Goal: Find specific page/section: Find specific page/section

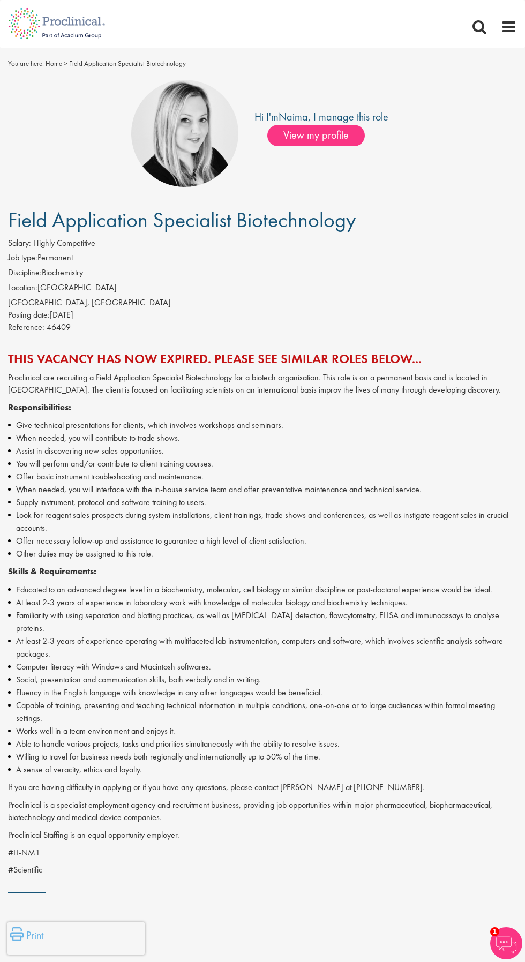
click at [506, 27] on span at bounding box center [509, 27] width 16 height 16
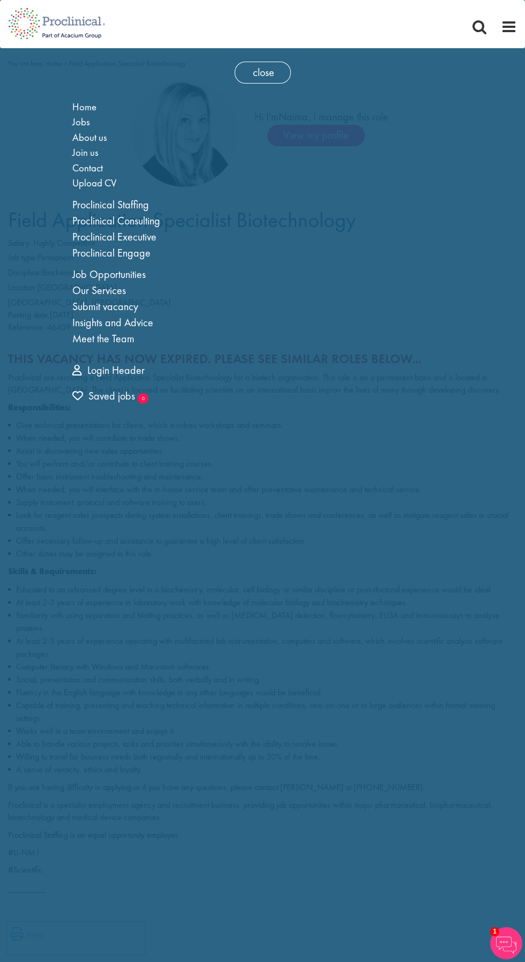
click at [272, 71] on span "close" at bounding box center [263, 73] width 56 height 22
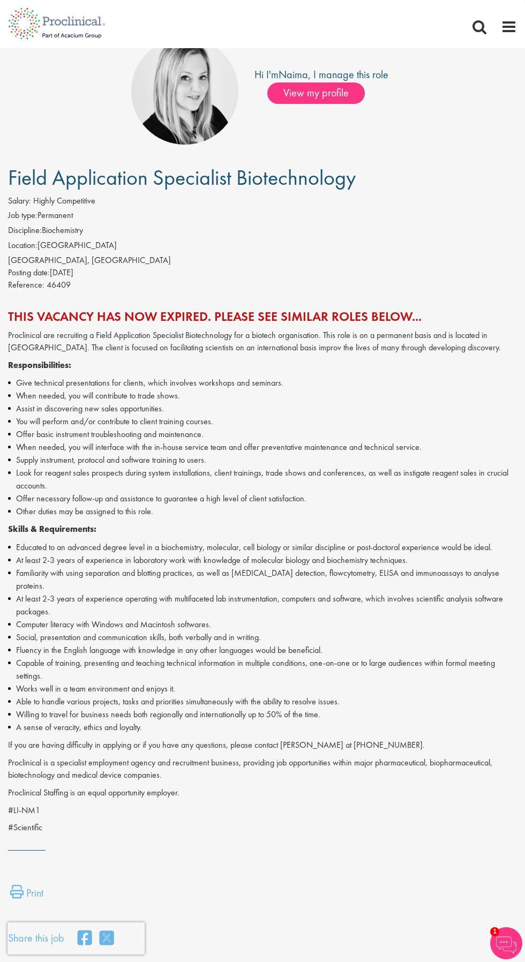
scroll to position [49, 0]
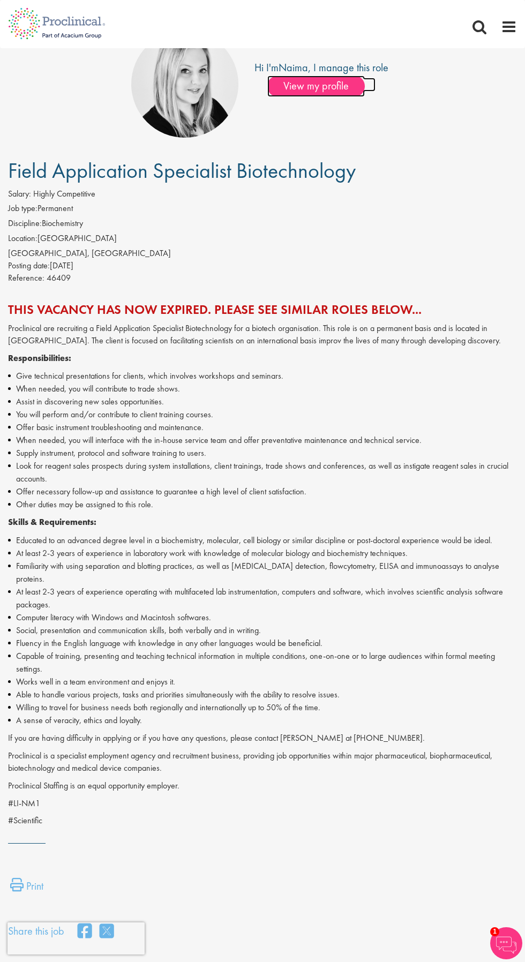
click at [331, 90] on span "View my profile" at bounding box center [315, 86] width 97 height 21
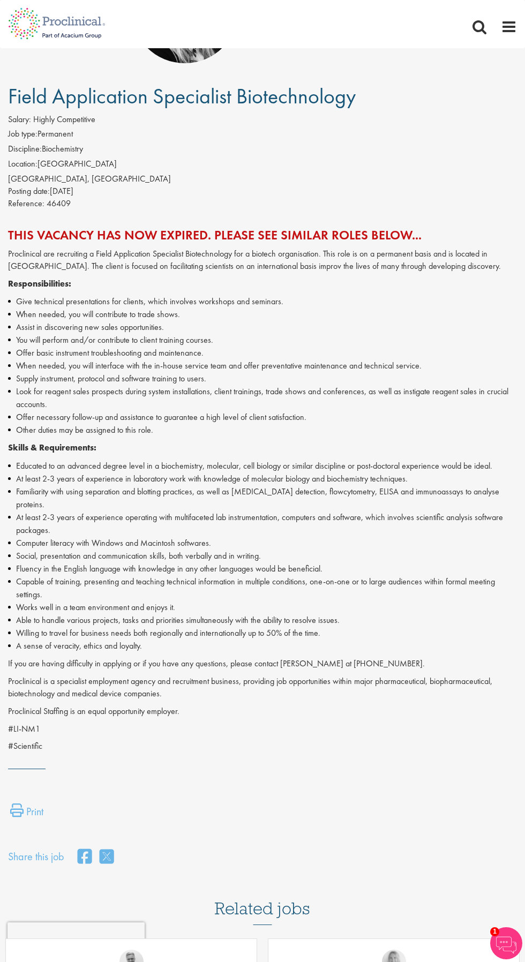
scroll to position [131, 0]
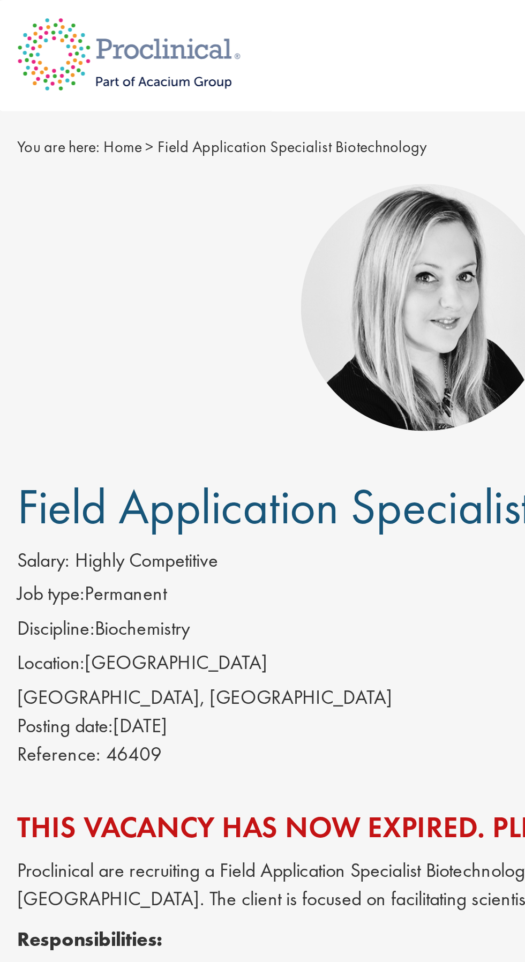
click at [138, 65] on span "Field Application Specialist Biotechnology" at bounding box center [127, 63] width 117 height 9
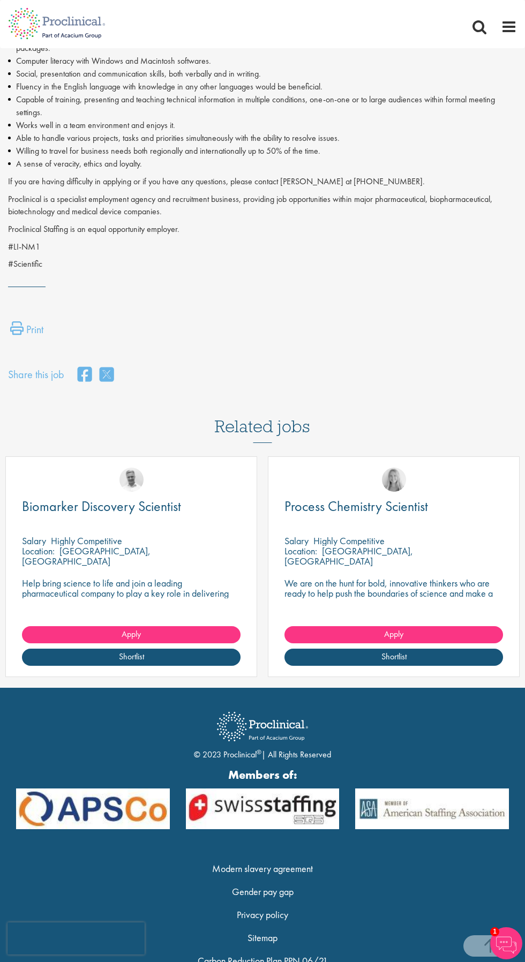
scroll to position [673, 0]
